Goal: Transaction & Acquisition: Purchase product/service

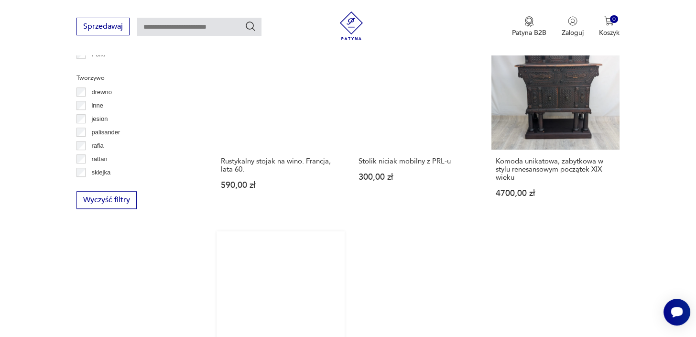
scroll to position [1413, 0]
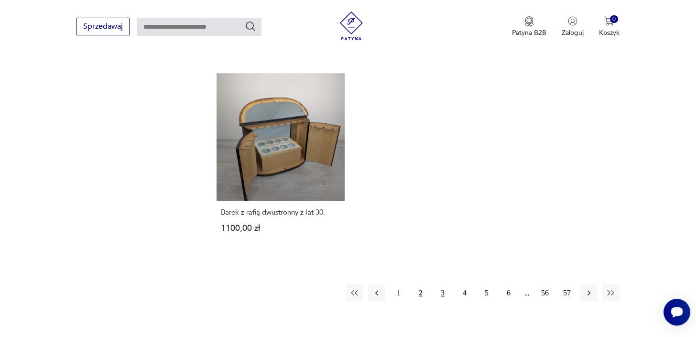
click at [445, 284] on button "3" at bounding box center [442, 292] width 17 height 17
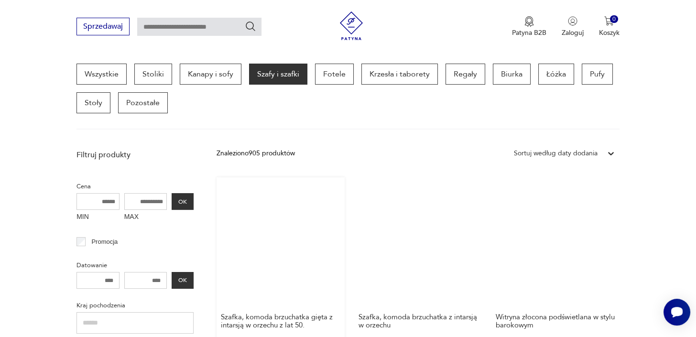
scroll to position [358, 0]
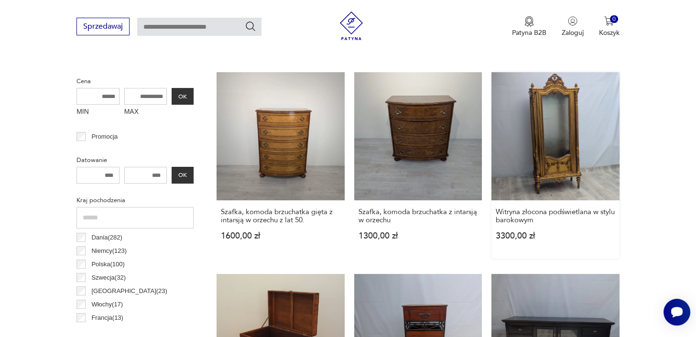
click at [558, 150] on link "Witryna złocona podświetlana w stylu barokowym 3300,00 zł" at bounding box center [555, 165] width 128 height 186
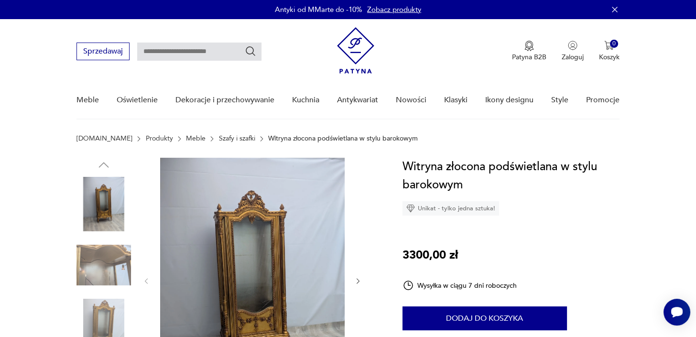
click at [93, 254] on img at bounding box center [103, 265] width 54 height 54
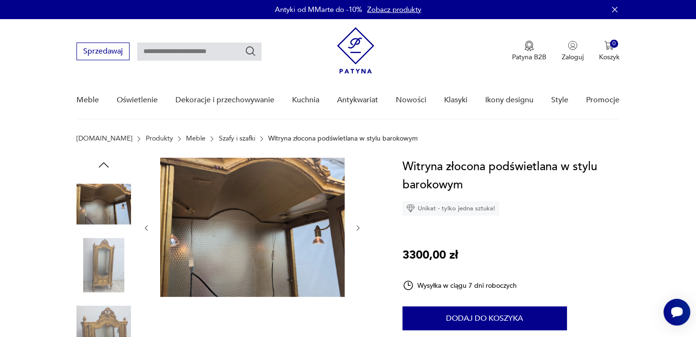
click at [96, 256] on img at bounding box center [103, 265] width 54 height 54
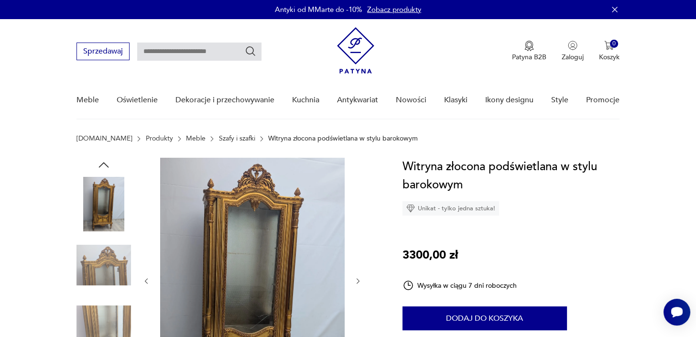
click at [94, 296] on div at bounding box center [103, 296] width 54 height 239
